Goal: Communication & Community: Participate in discussion

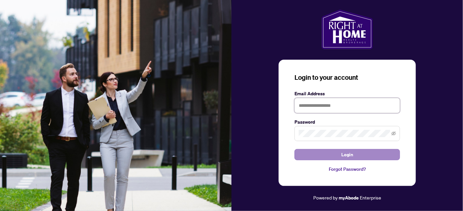
type input "**********"
click at [318, 152] on button "Login" at bounding box center [346, 154] width 105 height 11
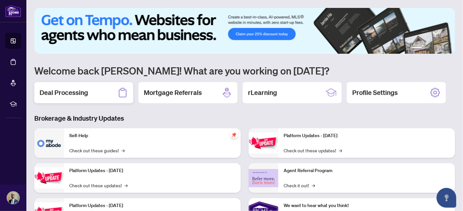
click at [90, 87] on div "Deal Processing" at bounding box center [83, 92] width 99 height 21
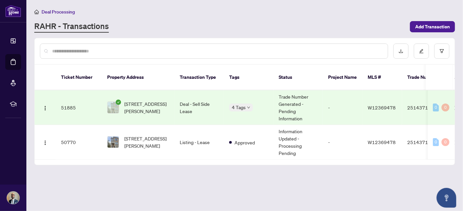
click at [185, 106] on td "Deal - Sell Side Lease" at bounding box center [198, 107] width 49 height 35
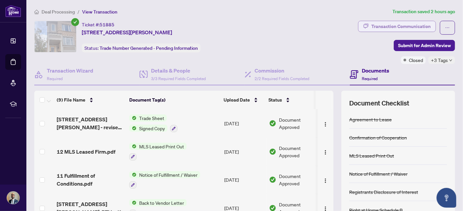
click at [409, 24] on div "Transaction Communication" at bounding box center [400, 26] width 59 height 11
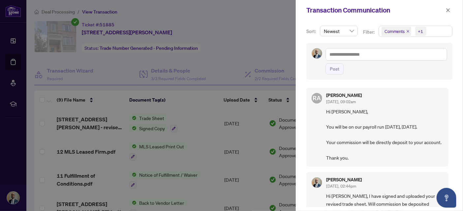
scroll to position [4, 0]
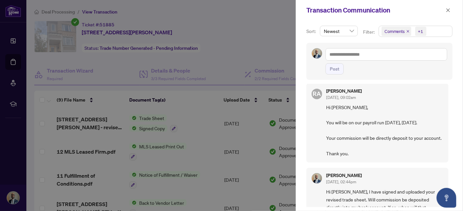
click at [396, 121] on span "Hi [PERSON_NAME], You will be on our payroll run [DATE], [DATE]. Your commissio…" at bounding box center [384, 130] width 117 height 54
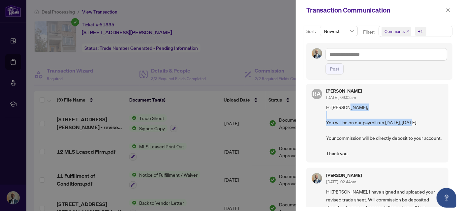
click at [396, 121] on span "Hi [PERSON_NAME], You will be on our payroll run [DATE], [DATE]. Your commissio…" at bounding box center [384, 130] width 117 height 54
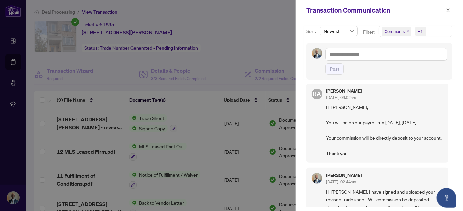
click at [383, 138] on span "Hi [PERSON_NAME], You will be on our payroll run [DATE], [DATE]. Your commissio…" at bounding box center [384, 130] width 117 height 54
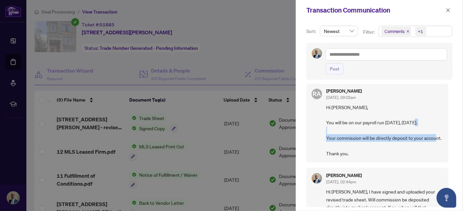
click at [383, 138] on span "Hi [PERSON_NAME], You will be on our payroll run [DATE], [DATE]. Your commissio…" at bounding box center [384, 130] width 117 height 54
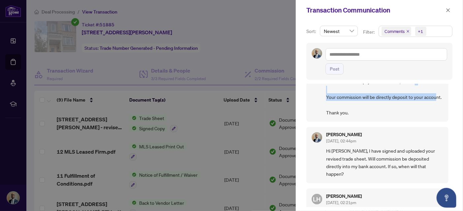
scroll to position [54, 0]
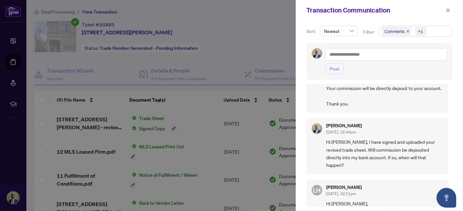
click at [383, 157] on span "Hi [PERSON_NAME], I have signed and uploaded your revised trade sheet. Will com…" at bounding box center [384, 153] width 117 height 31
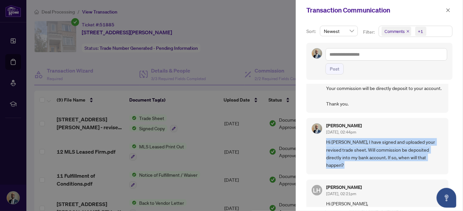
click at [383, 157] on span "Hi [PERSON_NAME], I have signed and uploaded your revised trade sheet. Will com…" at bounding box center [384, 153] width 117 height 31
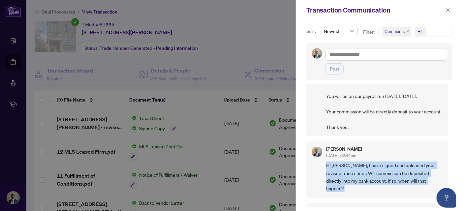
scroll to position [67, 0]
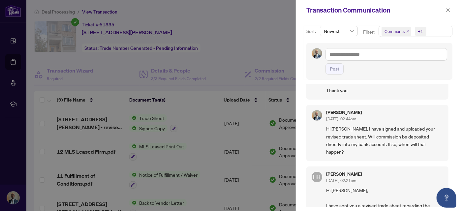
click at [372, 140] on span "Hi [PERSON_NAME], I have signed and uploaded your revised trade sheet. Will com…" at bounding box center [384, 140] width 117 height 31
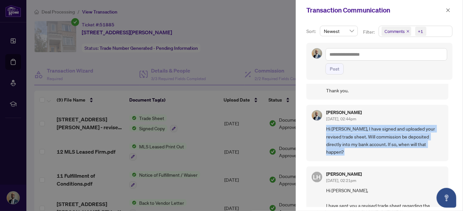
click at [372, 140] on span "Hi [PERSON_NAME], I have signed and uploaded your revised trade sheet. Will com…" at bounding box center [384, 140] width 117 height 31
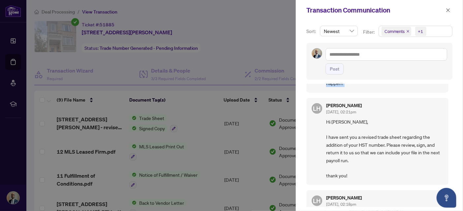
scroll to position [136, 0]
click at [388, 146] on span "Hi [PERSON_NAME], I have sent you a revised trade sheet regarding the addition …" at bounding box center [384, 148] width 117 height 62
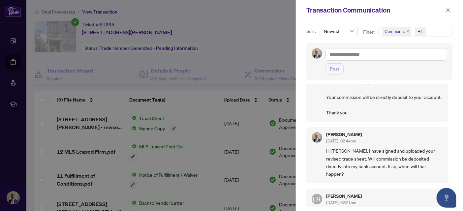
scroll to position [0, 0]
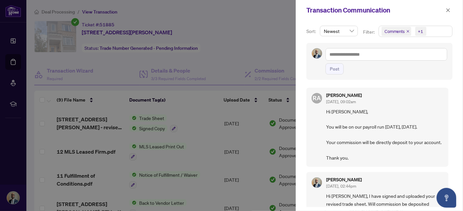
click at [365, 124] on span "Hi [PERSON_NAME], You will be on our payroll run [DATE], [DATE]. Your commissio…" at bounding box center [384, 135] width 117 height 54
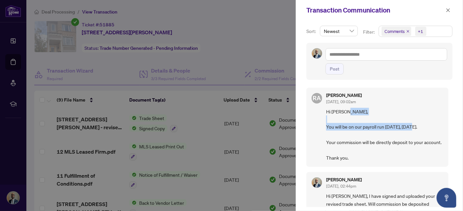
click at [365, 124] on span "Hi [PERSON_NAME], You will be on our payroll run [DATE], [DATE]. Your commissio…" at bounding box center [384, 135] width 117 height 54
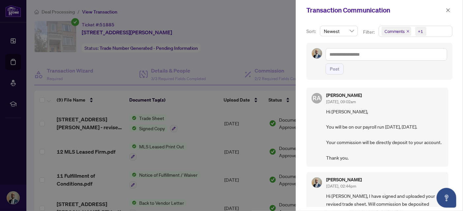
click at [371, 146] on span "Hi [PERSON_NAME], You will be on our payroll run [DATE], [DATE]. Your commissio…" at bounding box center [384, 135] width 117 height 54
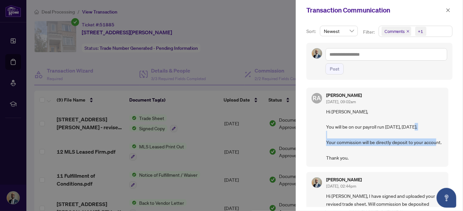
click at [371, 146] on span "Hi [PERSON_NAME], You will be on our payroll run [DATE], [DATE]. Your commissio…" at bounding box center [384, 135] width 117 height 54
click at [383, 143] on span "Hi [PERSON_NAME], You will be on our payroll run [DATE], [DATE]. Your commissio…" at bounding box center [384, 135] width 117 height 54
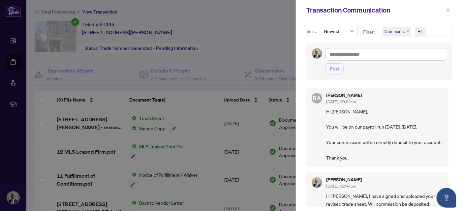
click at [447, 7] on span "button" at bounding box center [447, 10] width 5 height 11
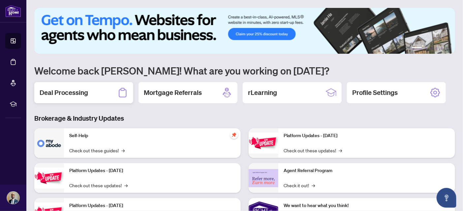
click at [112, 87] on div "Deal Processing" at bounding box center [83, 92] width 99 height 21
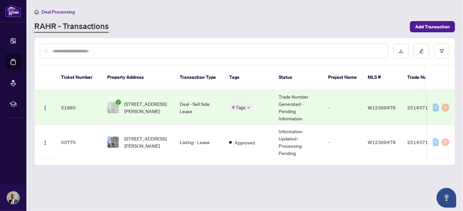
click at [184, 102] on td "Deal - Sell Side Lease" at bounding box center [198, 107] width 49 height 35
